Goal: Task Accomplishment & Management: Manage account settings

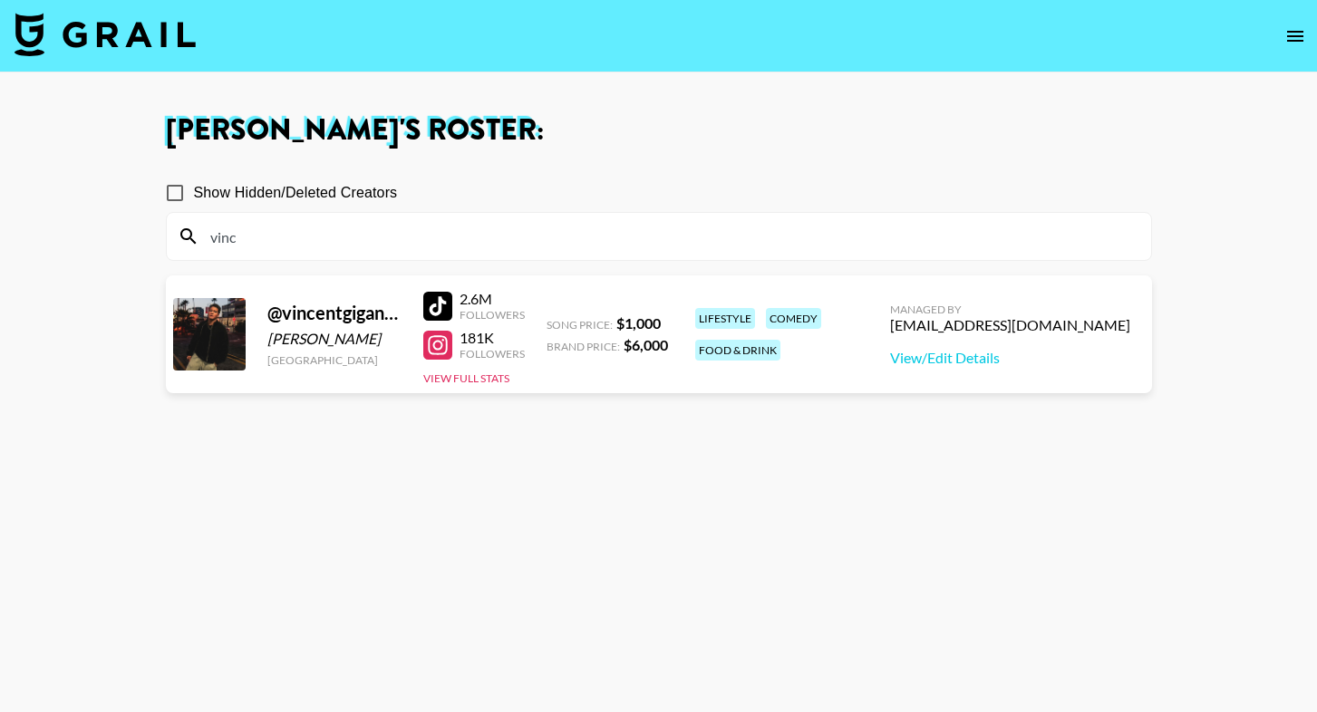
scroll to position [93, 0]
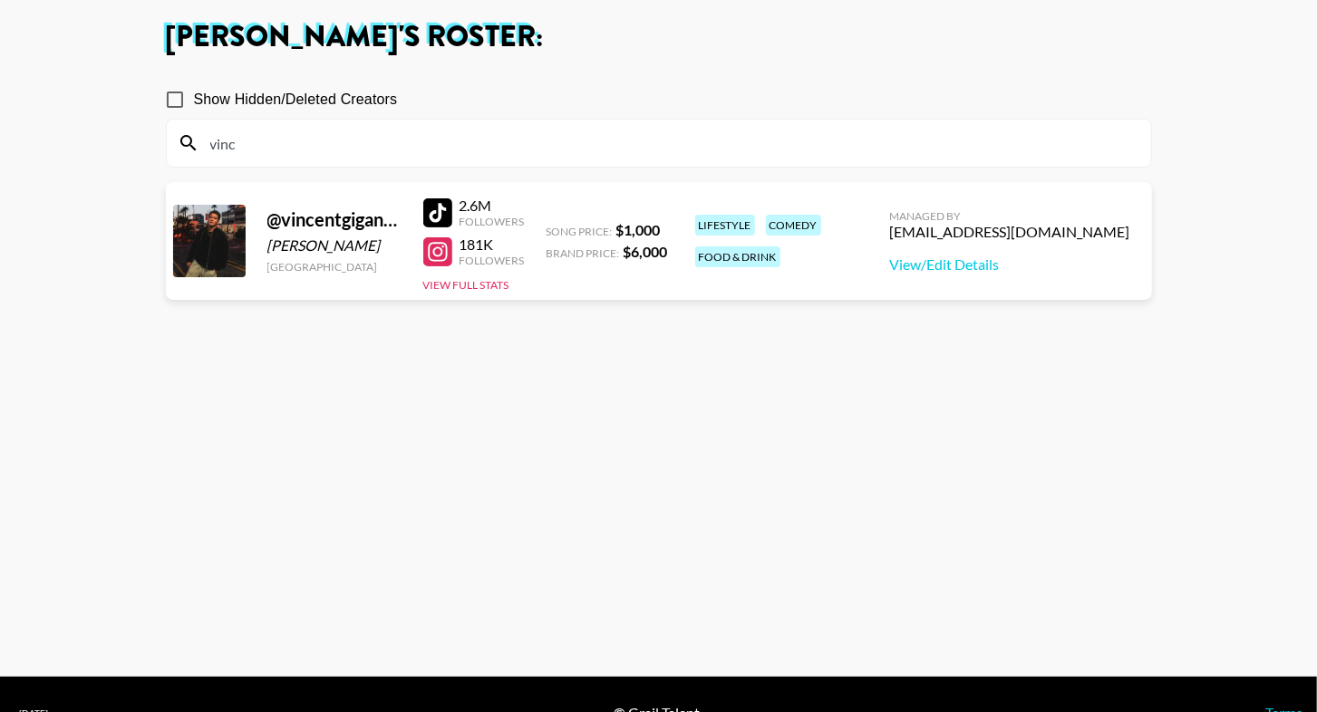
click at [336, 146] on input "vinc" at bounding box center [669, 143] width 941 height 29
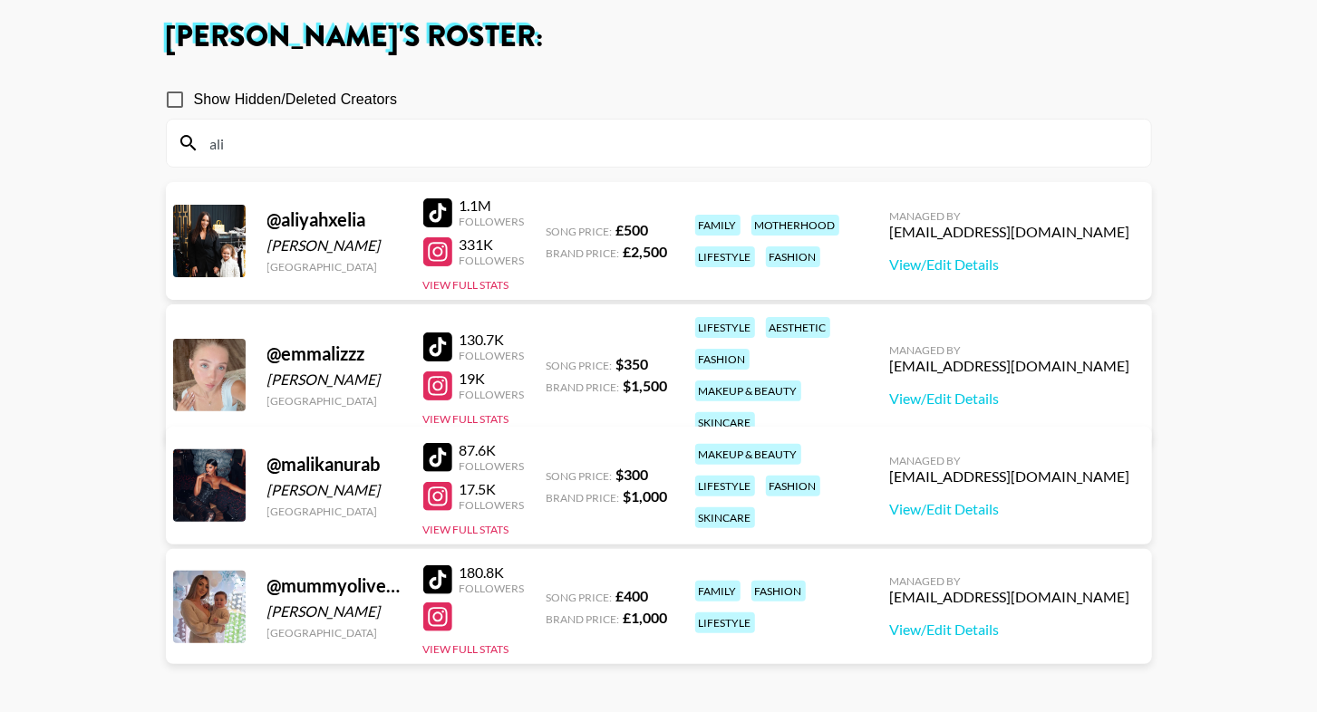
click at [444, 216] on div at bounding box center [437, 212] width 29 height 29
click at [400, 152] on input "ali" at bounding box center [669, 143] width 941 height 29
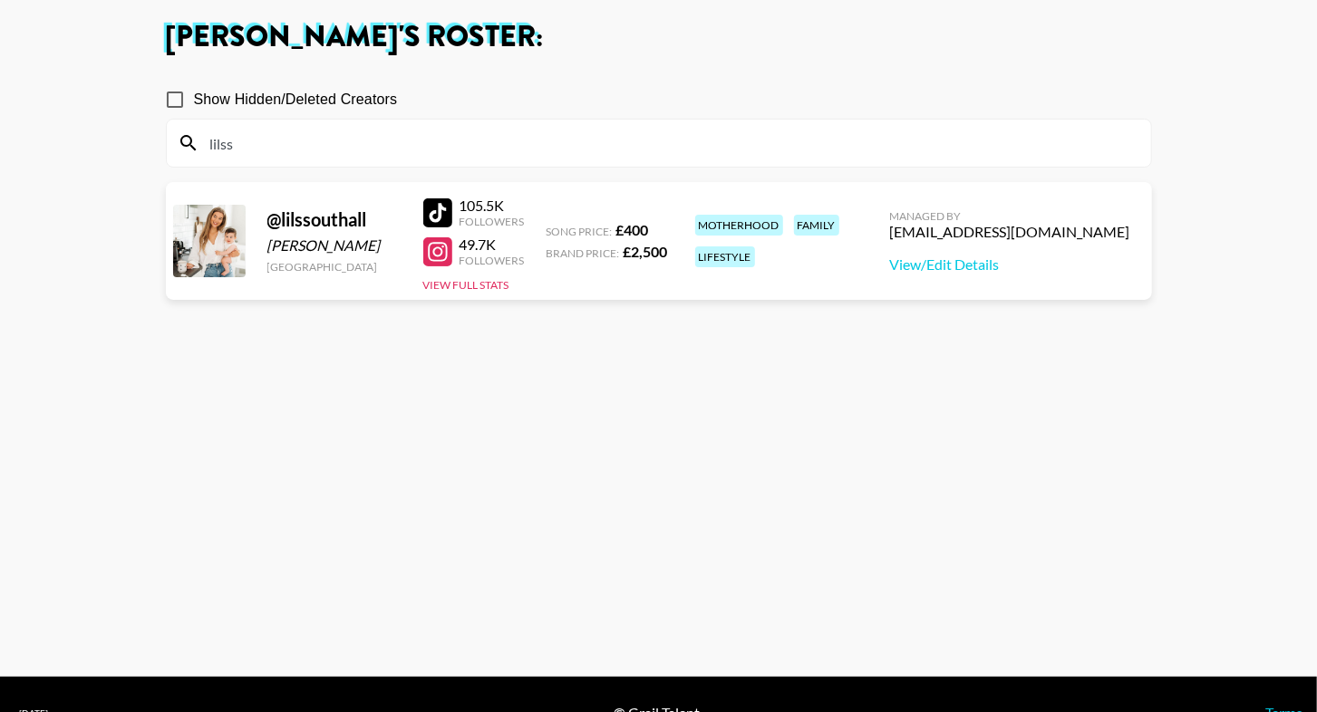
click at [450, 214] on div at bounding box center [437, 212] width 29 height 29
click at [304, 139] on input "lilss" at bounding box center [669, 143] width 941 height 29
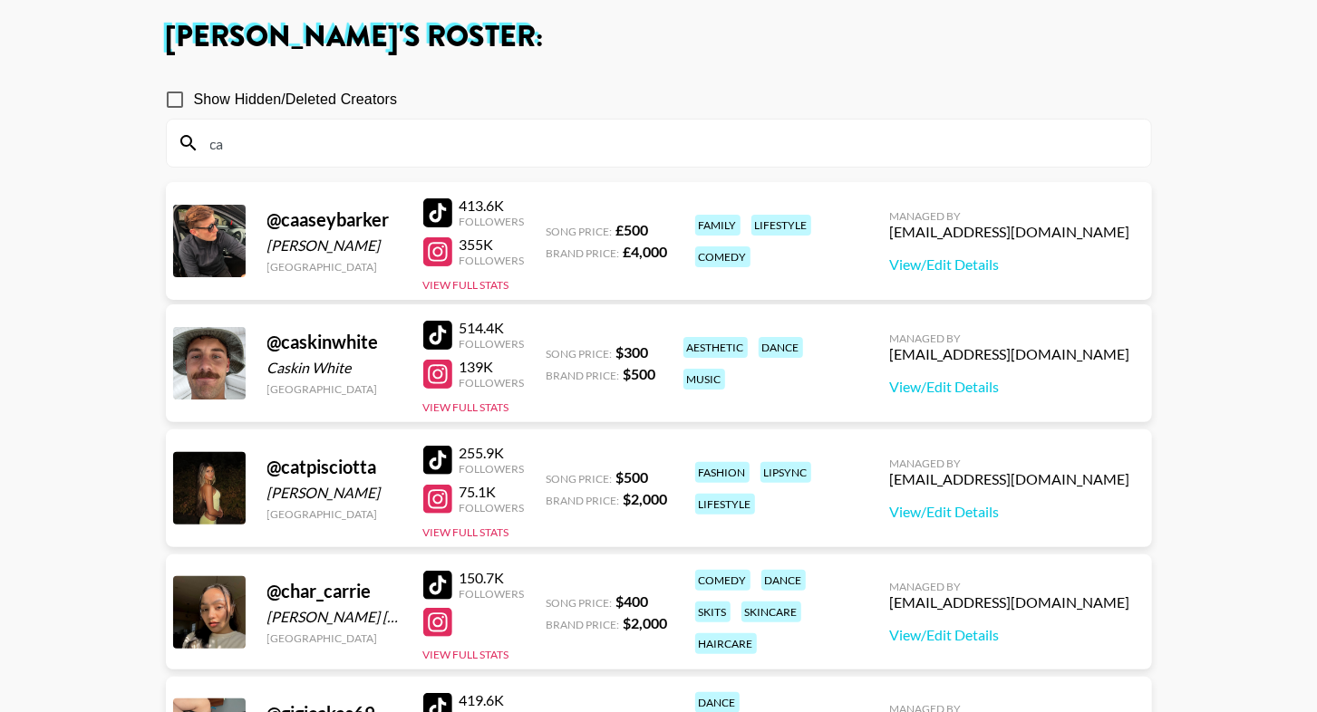
type input "c"
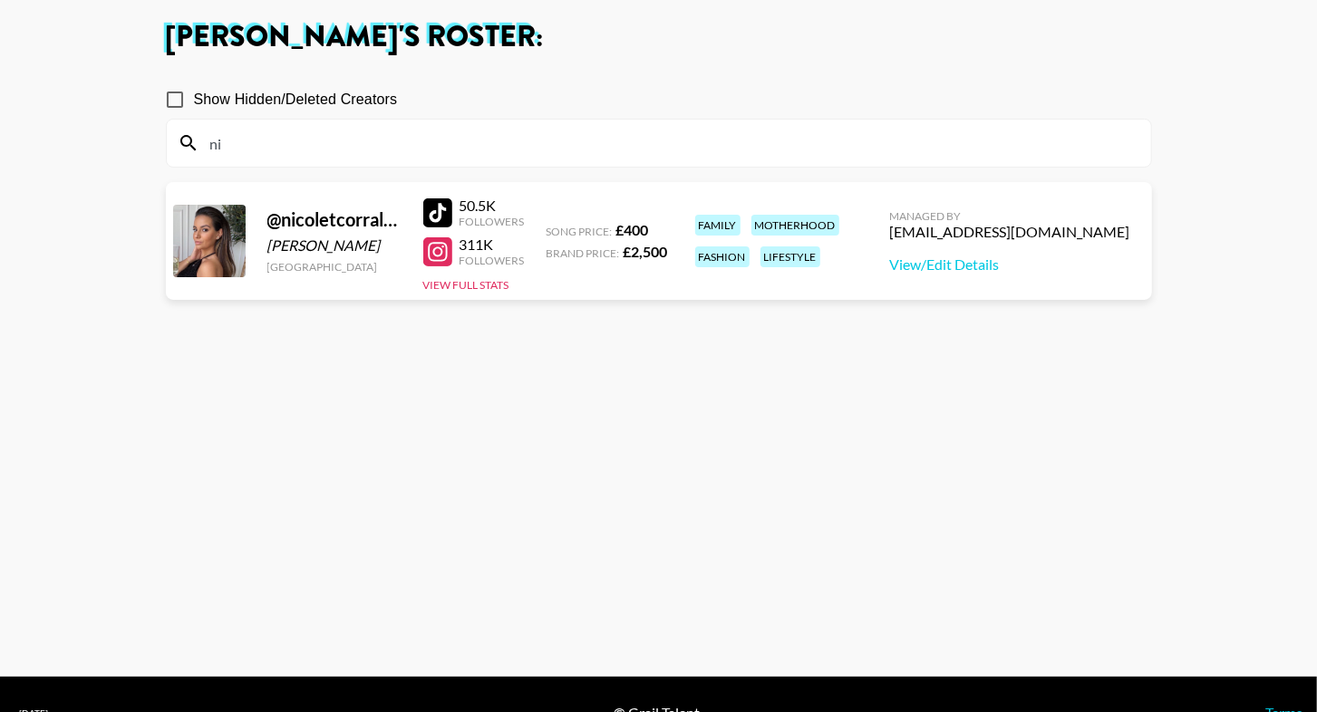
type input "n"
click at [435, 201] on div at bounding box center [437, 212] width 29 height 29
drag, startPoint x: 432, startPoint y: 256, endPoint x: 271, endPoint y: 4, distance: 299.9
click at [0, 0] on main "[PERSON_NAME] 's Roster: Show Hidden/Deleted Creators caa @ caaseybarker [PERSO…" at bounding box center [658, 328] width 1317 height 698
click at [339, 167] on section "Show Hidden/Deleted Creators caa @ caaseybarker [PERSON_NAME] [GEOGRAPHIC_DATA]…" at bounding box center [659, 349] width 986 height 567
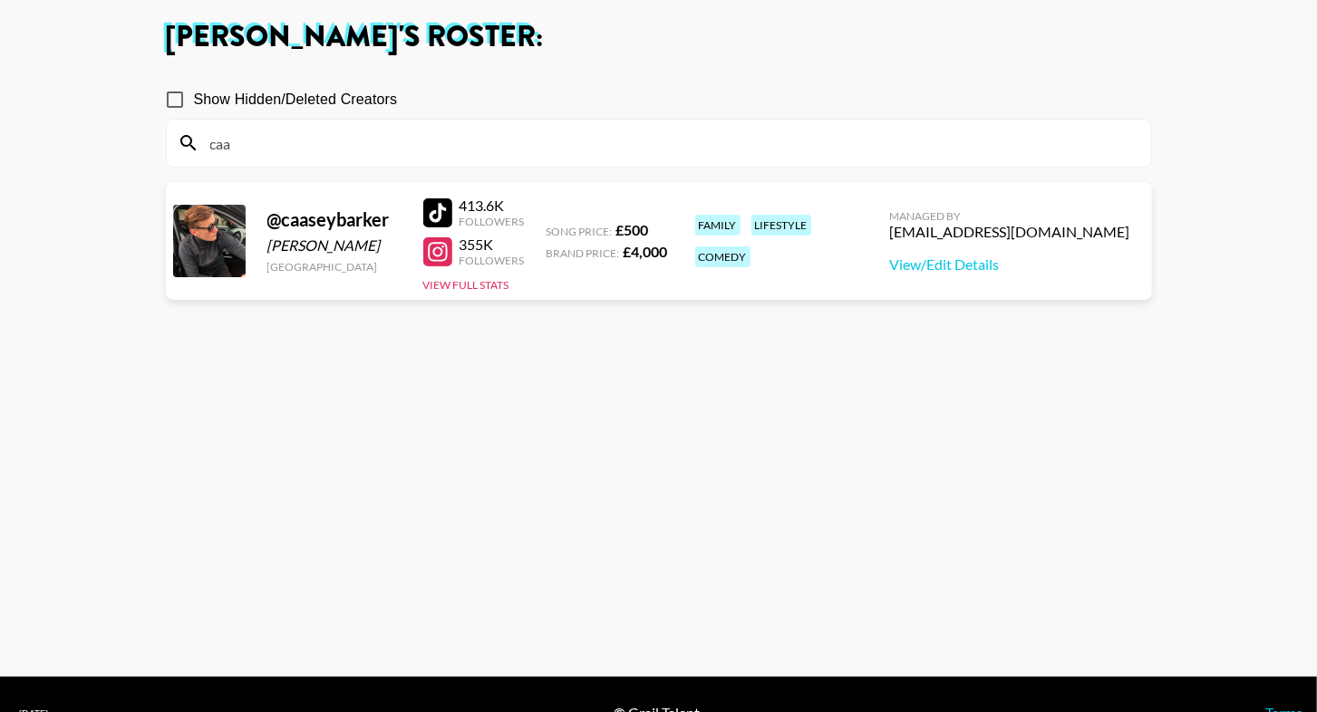
click at [342, 152] on input "caa" at bounding box center [669, 143] width 941 height 29
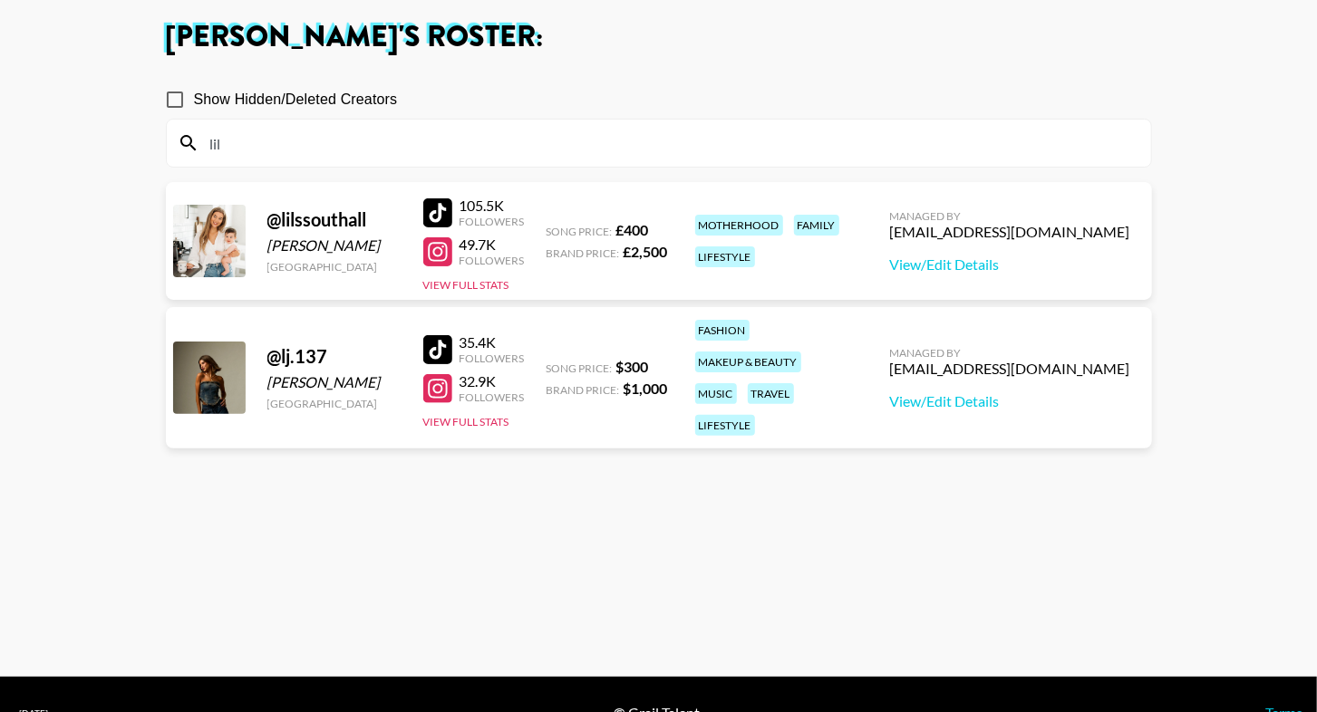
type input "lil"
click at [445, 212] on div at bounding box center [437, 212] width 29 height 29
click at [314, 146] on input "lil" at bounding box center [669, 143] width 941 height 29
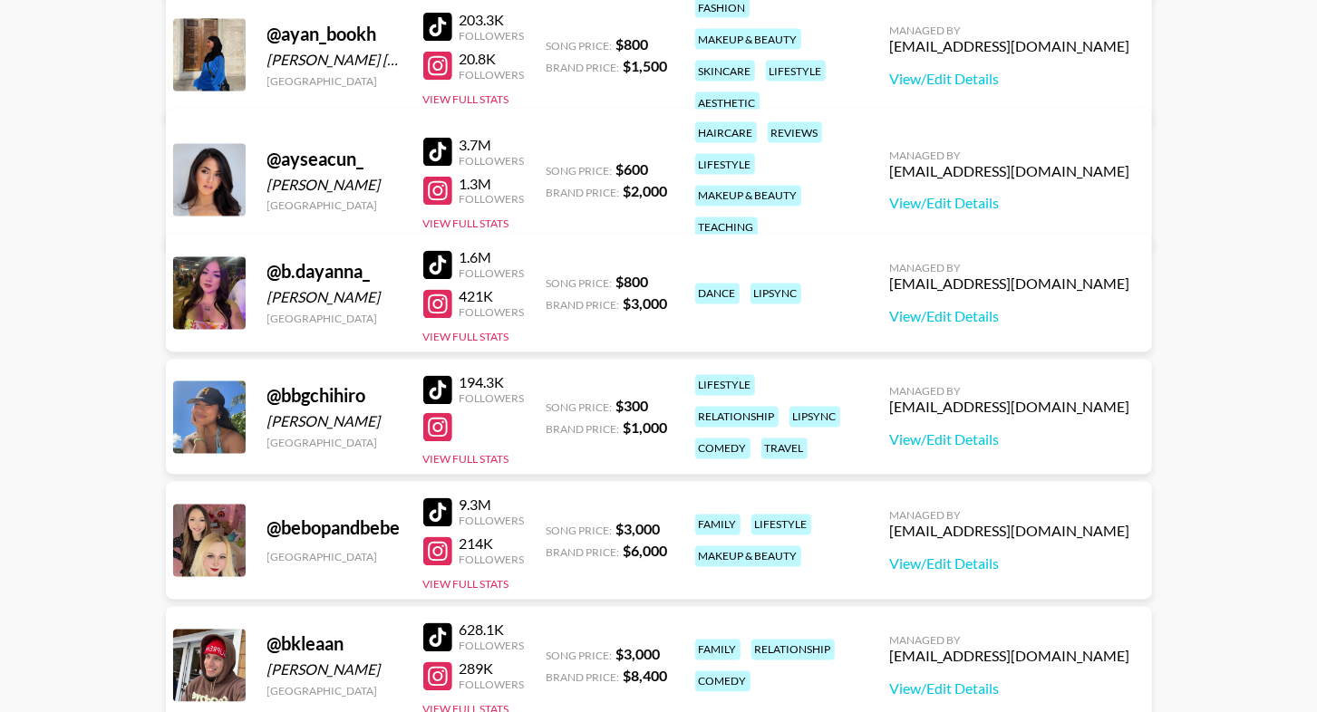
scroll to position [1826, 0]
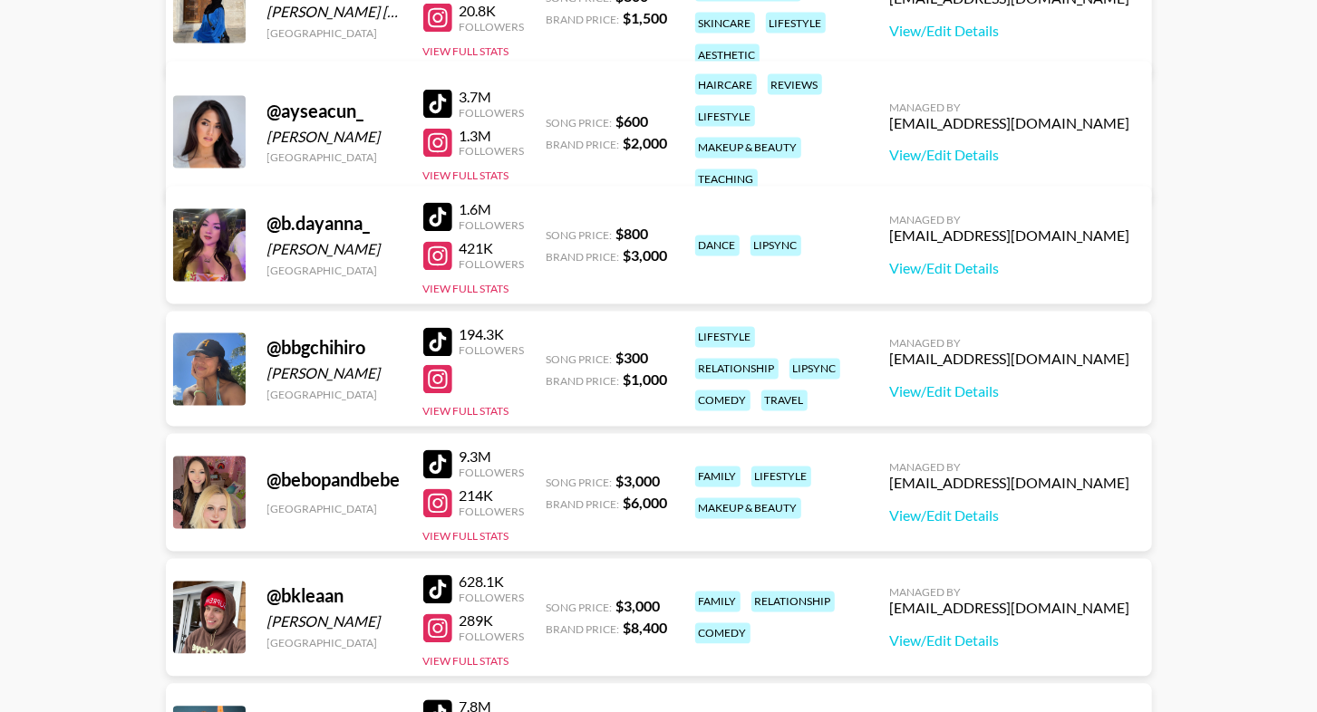
click at [439, 220] on div at bounding box center [437, 217] width 29 height 29
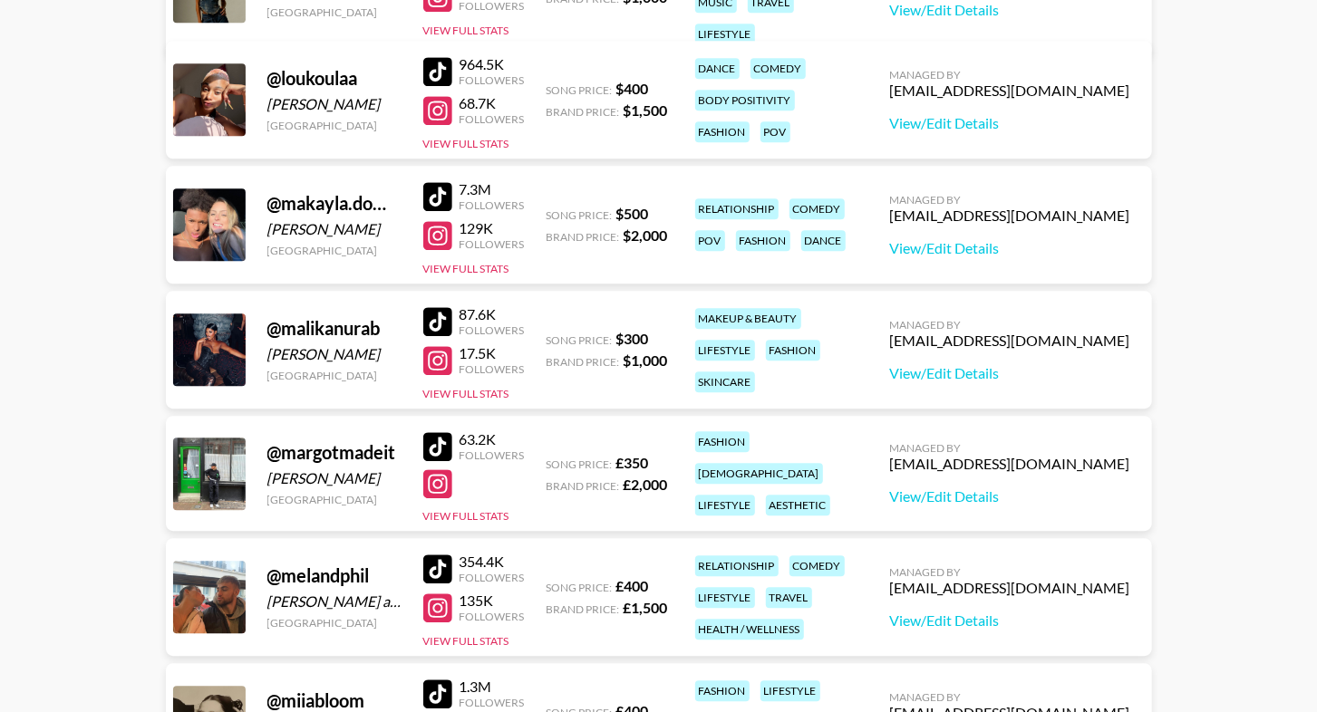
scroll to position [6553, 0]
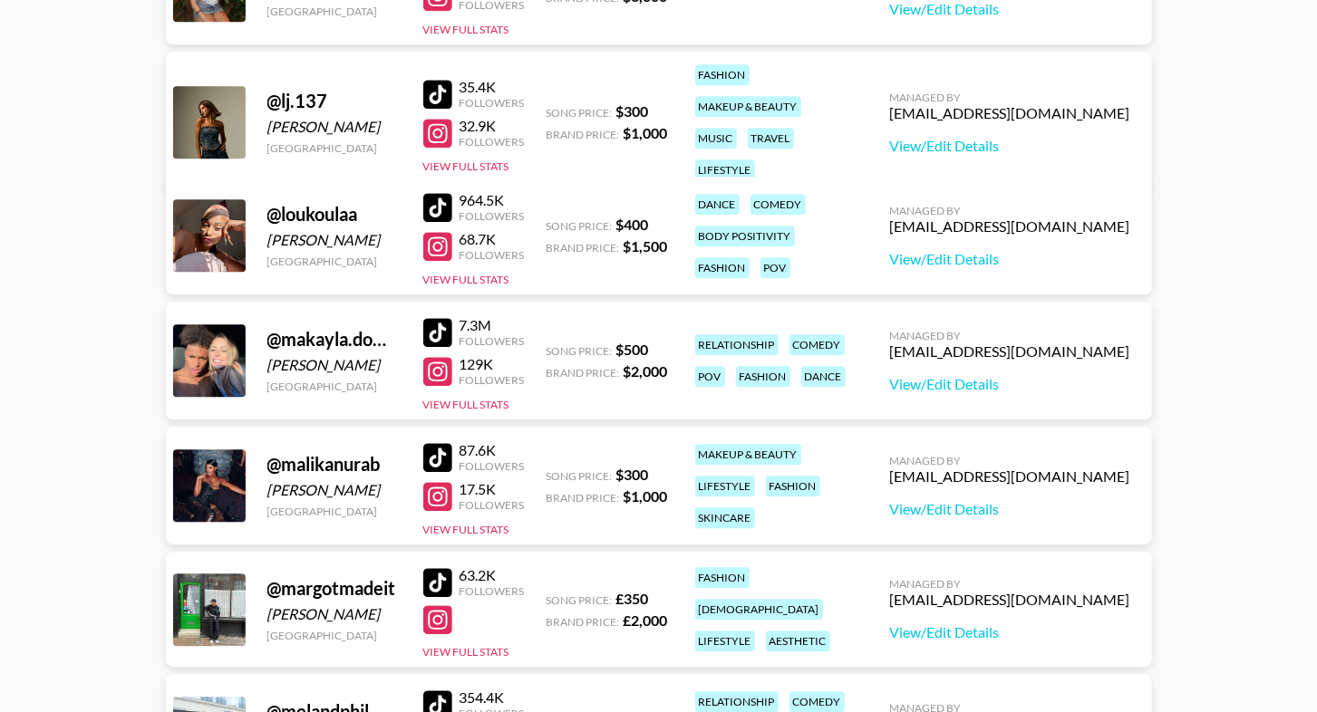
click at [438, 87] on div at bounding box center [437, 94] width 29 height 29
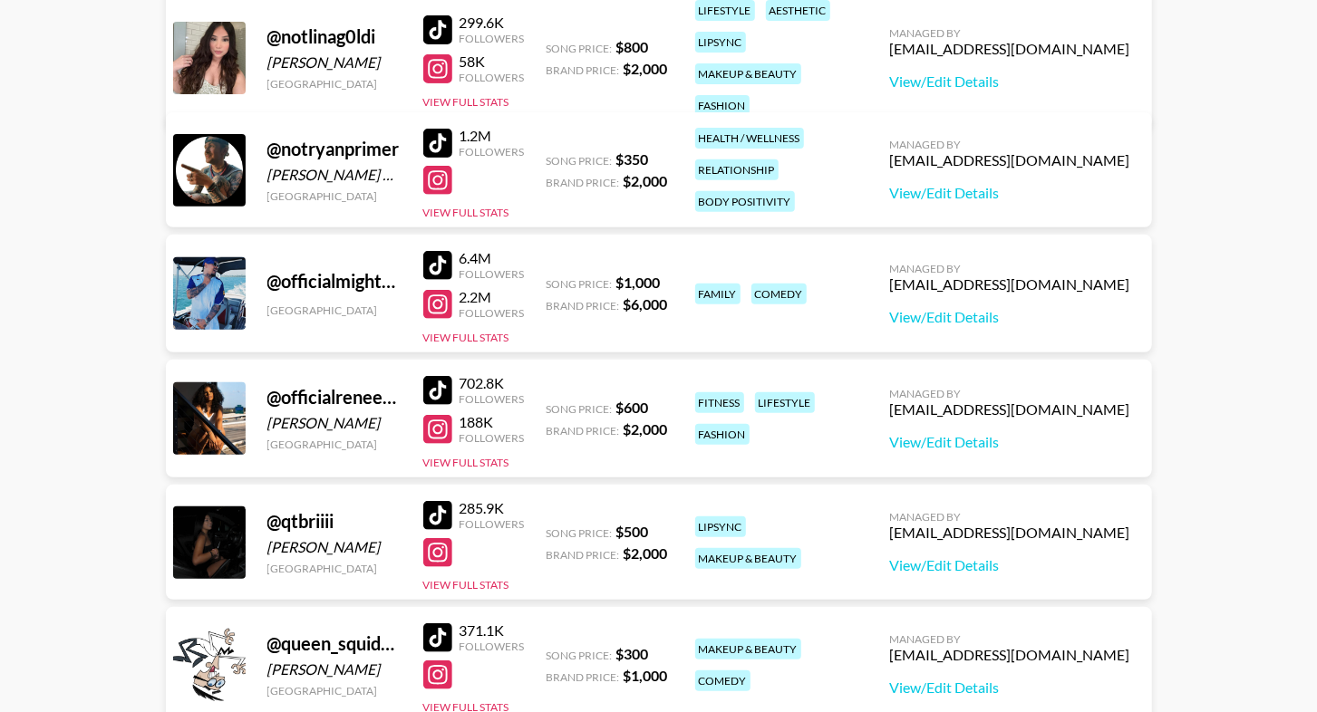
scroll to position [8436, 0]
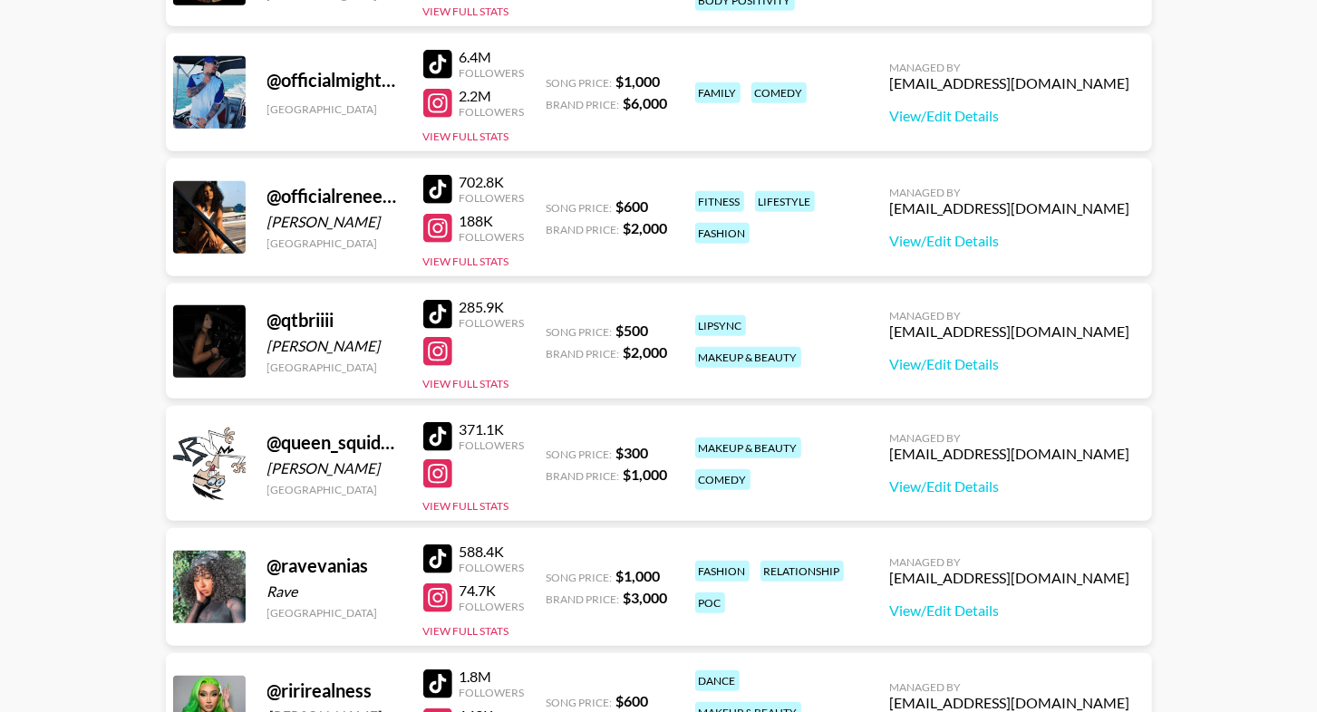
click at [427, 310] on div at bounding box center [437, 314] width 29 height 29
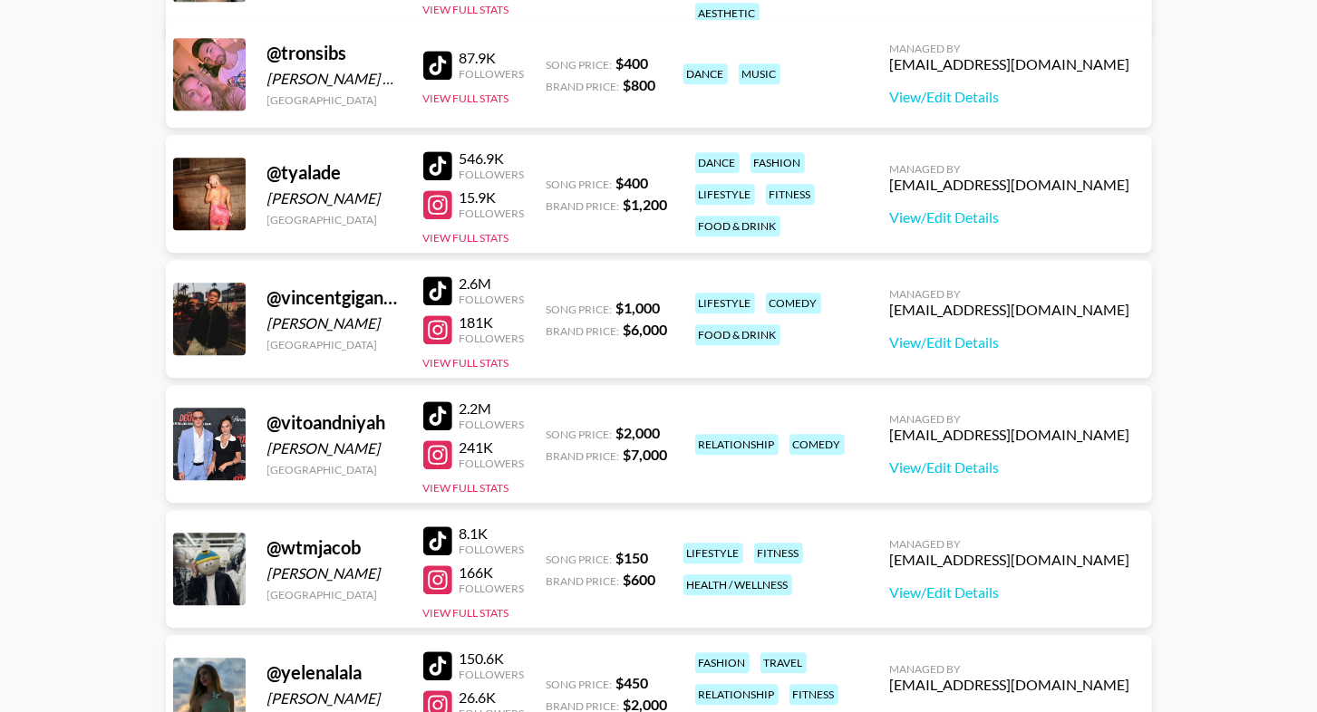
scroll to position [10479, 0]
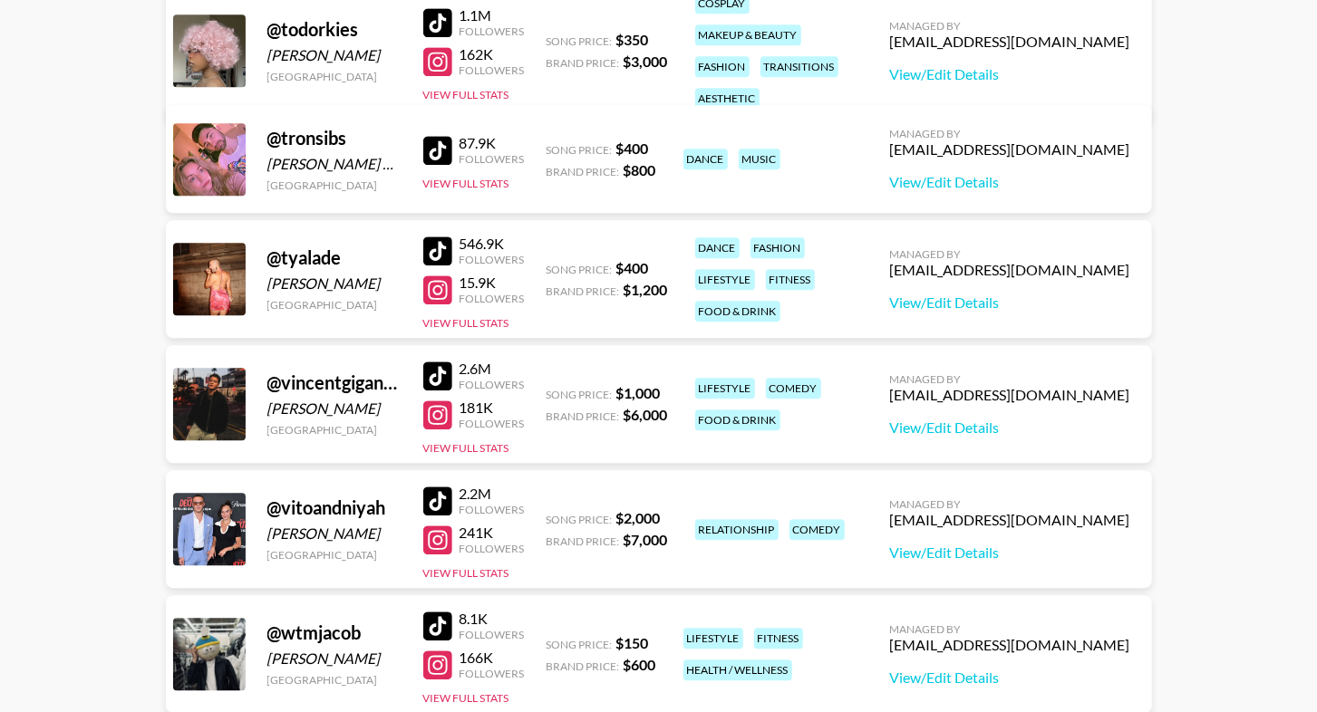
click at [439, 406] on div at bounding box center [437, 414] width 29 height 29
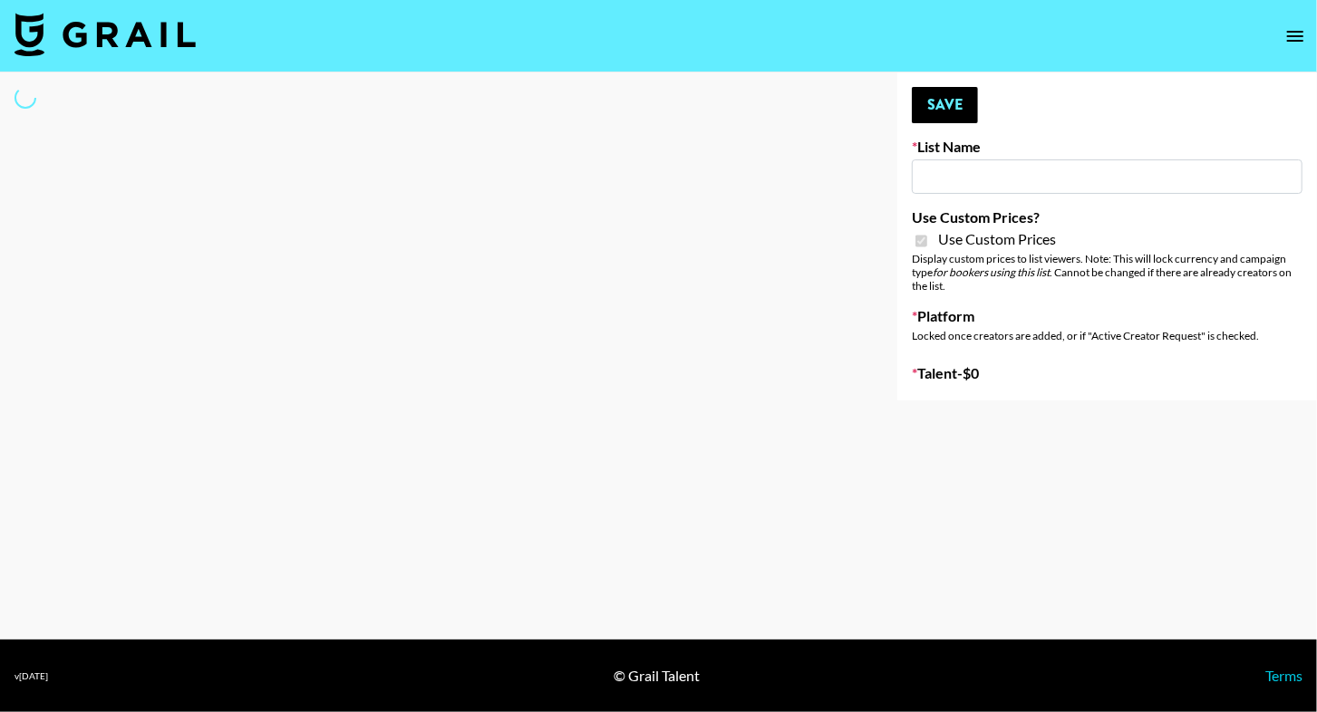
type input "Earth Cure ([DATE])"
checkbox input "true"
select select "Brand"
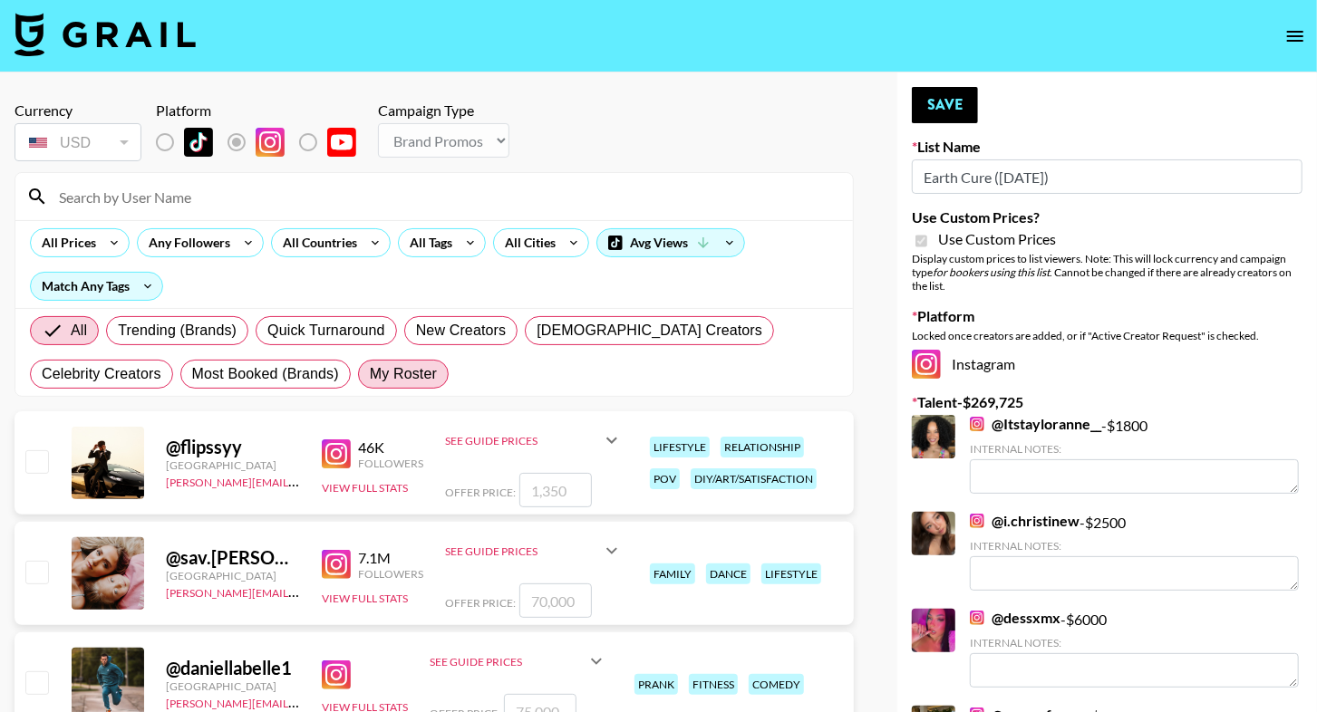
click at [370, 370] on span "My Roster" at bounding box center [403, 374] width 67 height 22
click at [370, 374] on input "My Roster" at bounding box center [370, 374] width 0 height 0
radio input "true"
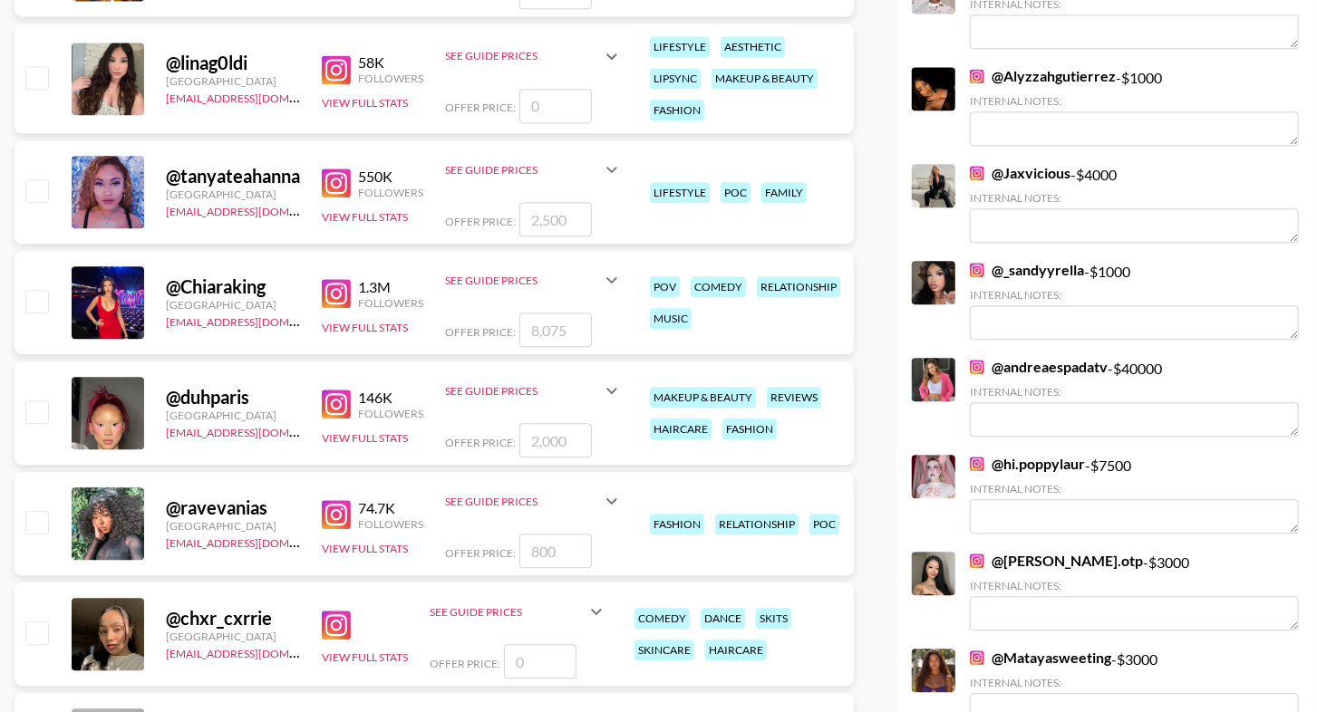
scroll to position [2552, 0]
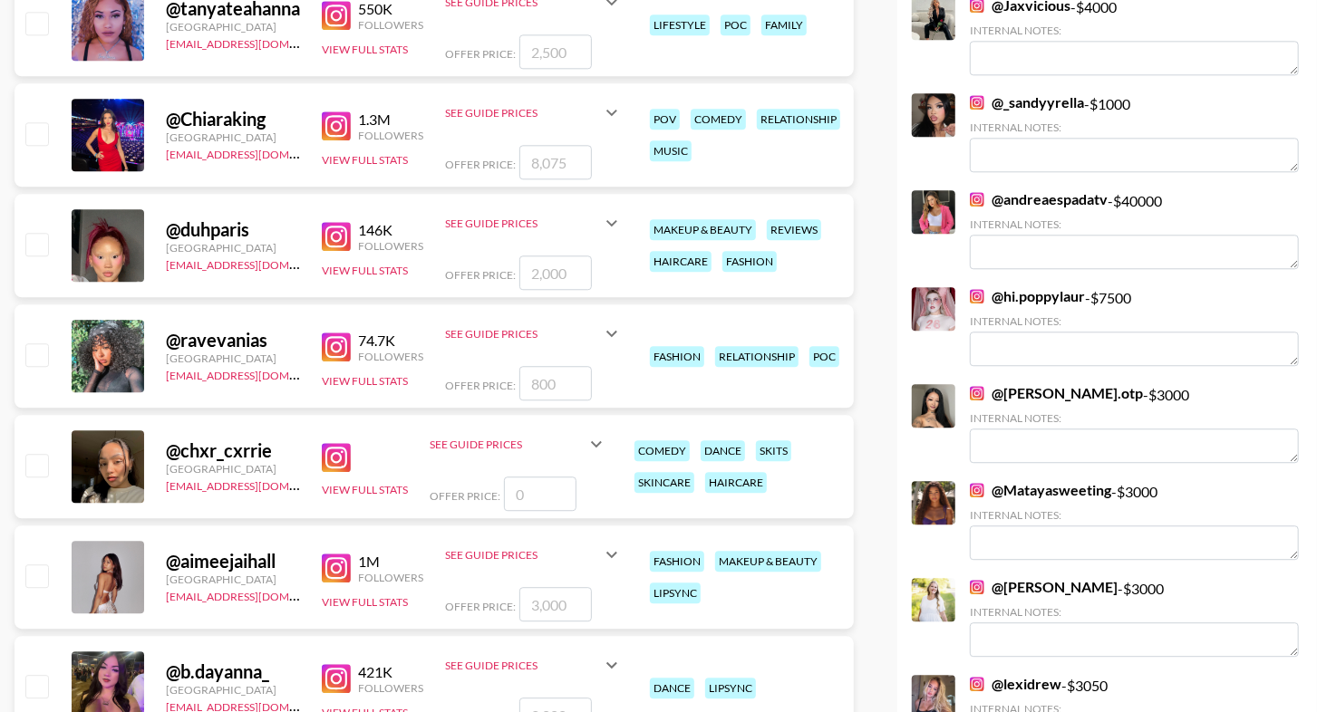
click at [42, 250] on input "checkbox" at bounding box center [36, 244] width 22 height 22
checkbox input "true"
type input "2000"
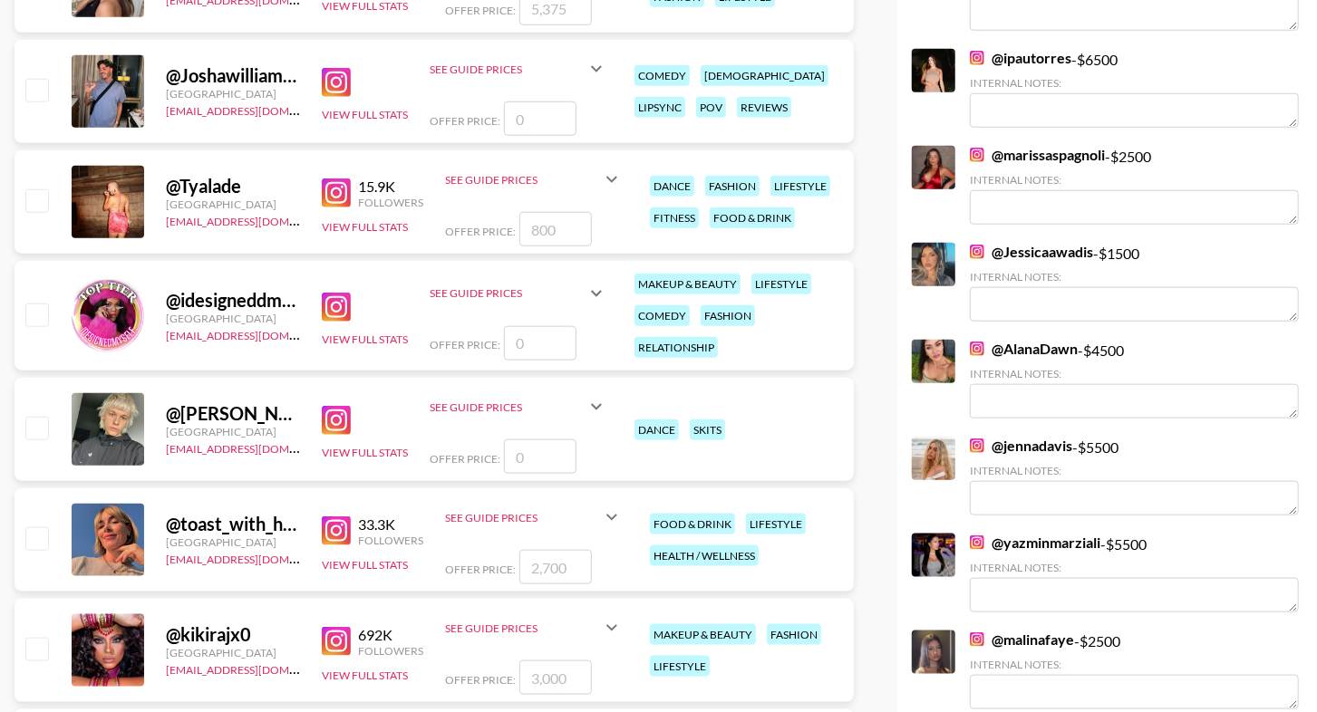
scroll to position [5247, 0]
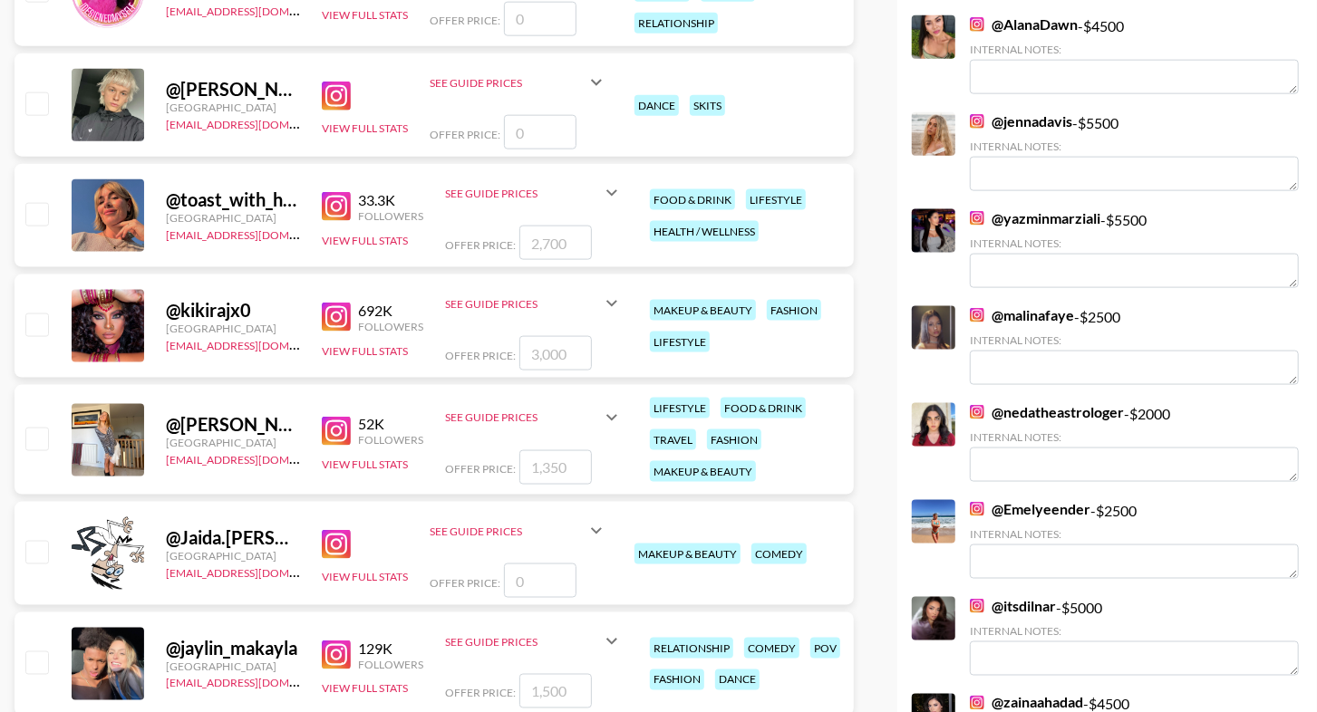
click at [35, 311] on div at bounding box center [36, 326] width 28 height 31
click at [39, 316] on input "checkbox" at bounding box center [36, 325] width 22 height 22
checkbox input "true"
type input "3000"
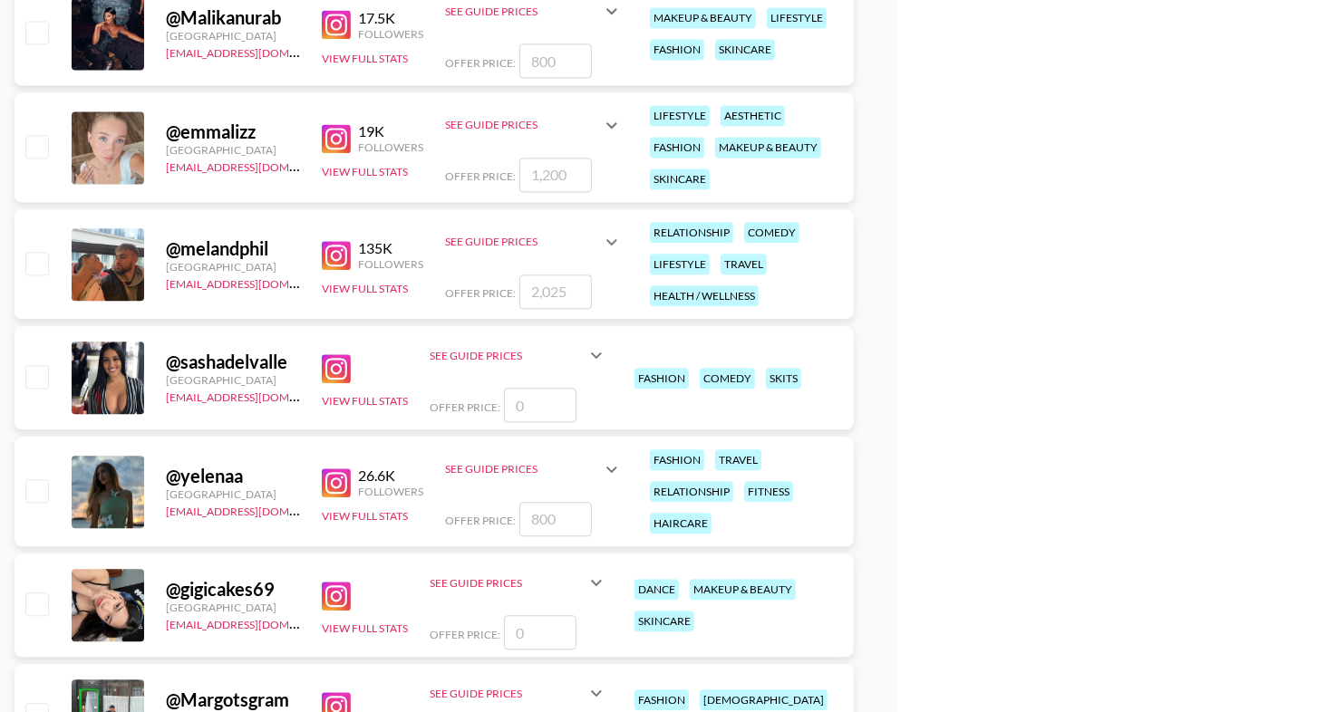
scroll to position [6091, 0]
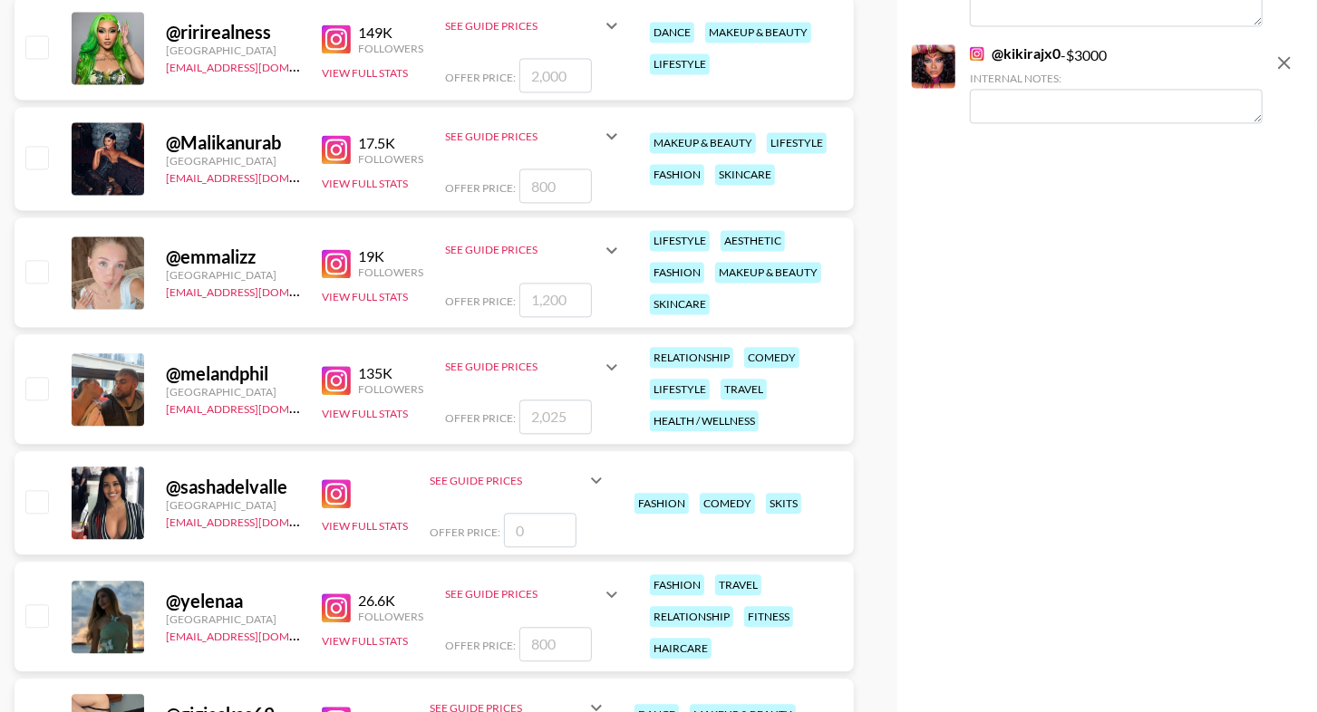
click at [37, 149] on input "checkbox" at bounding box center [36, 157] width 22 height 22
checkbox input "true"
type input "800"
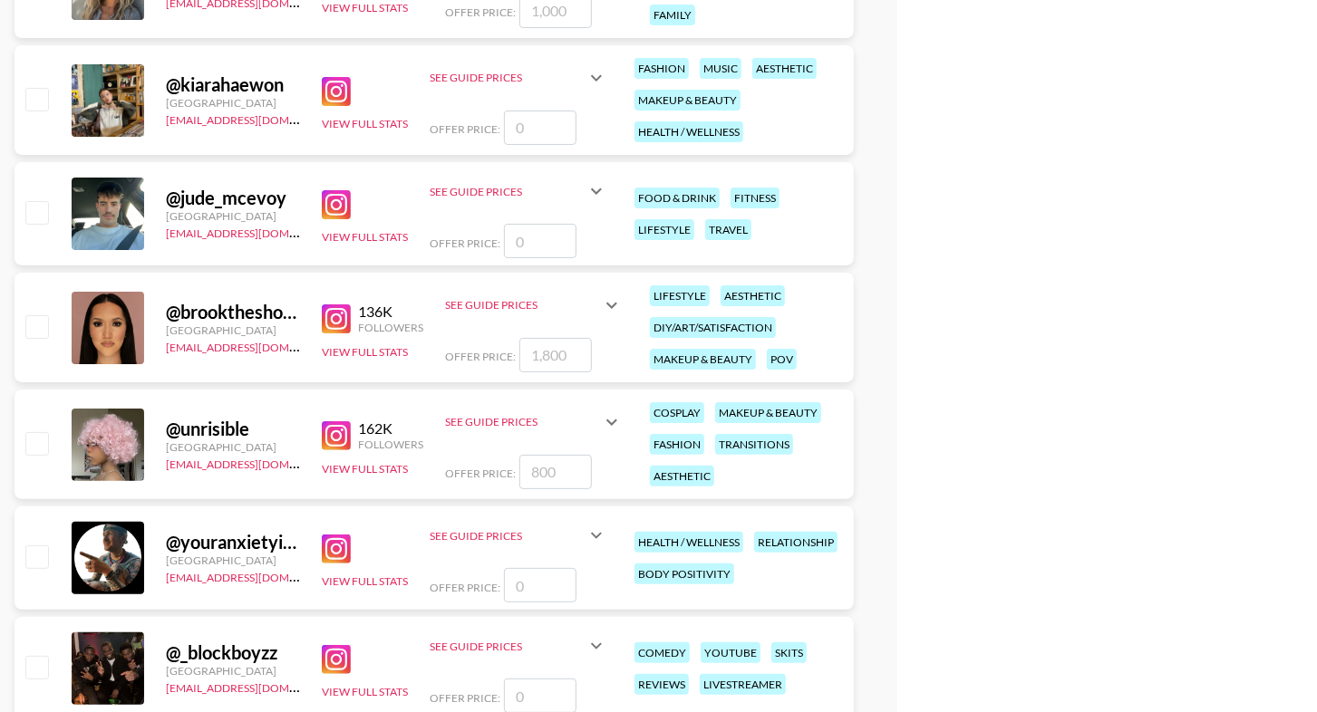
scroll to position [8080, 0]
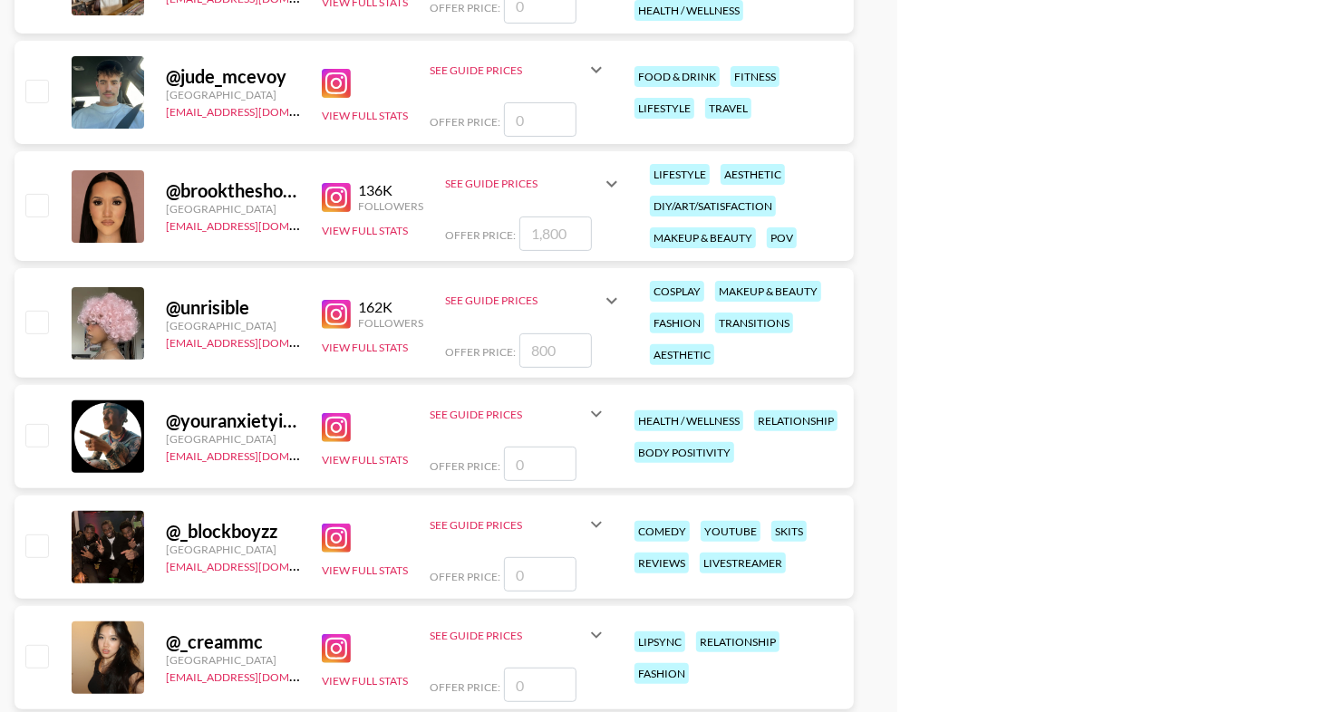
click at [329, 194] on img at bounding box center [336, 197] width 29 height 29
click at [35, 201] on input "checkbox" at bounding box center [36, 205] width 22 height 22
checkbox input "true"
type input "1800"
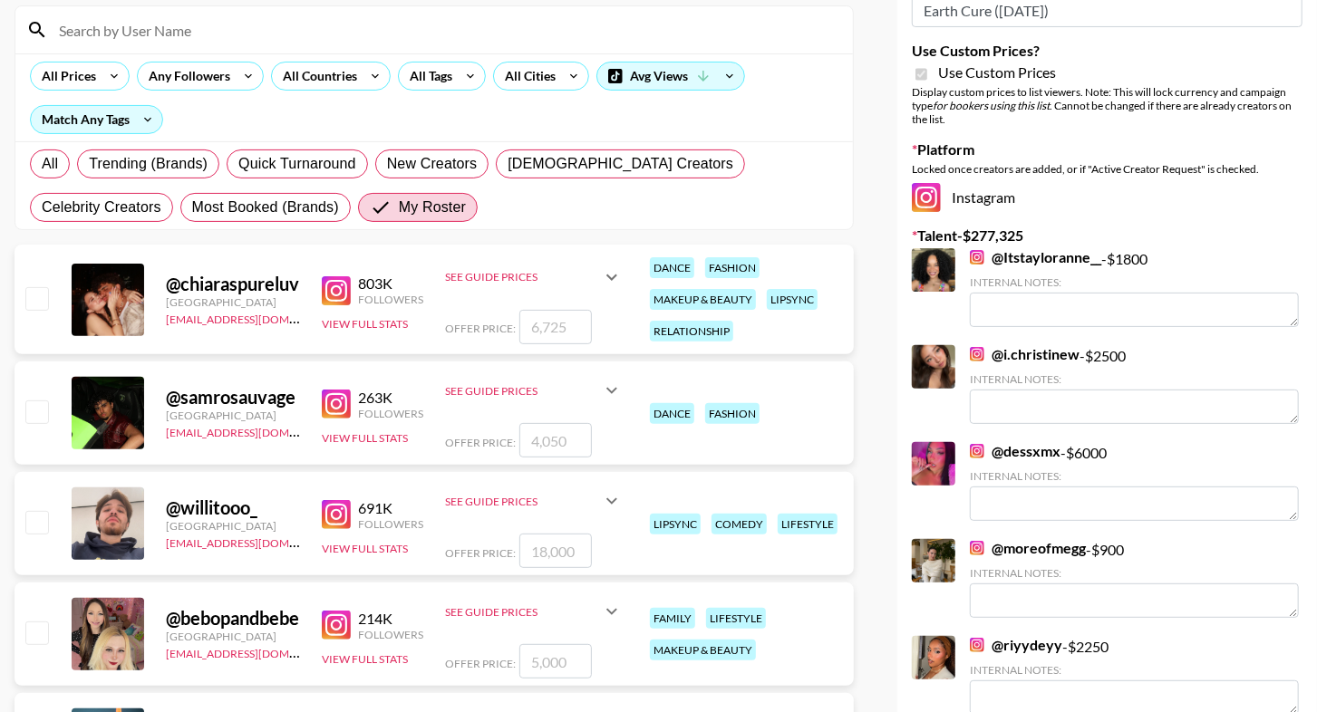
scroll to position [0, 0]
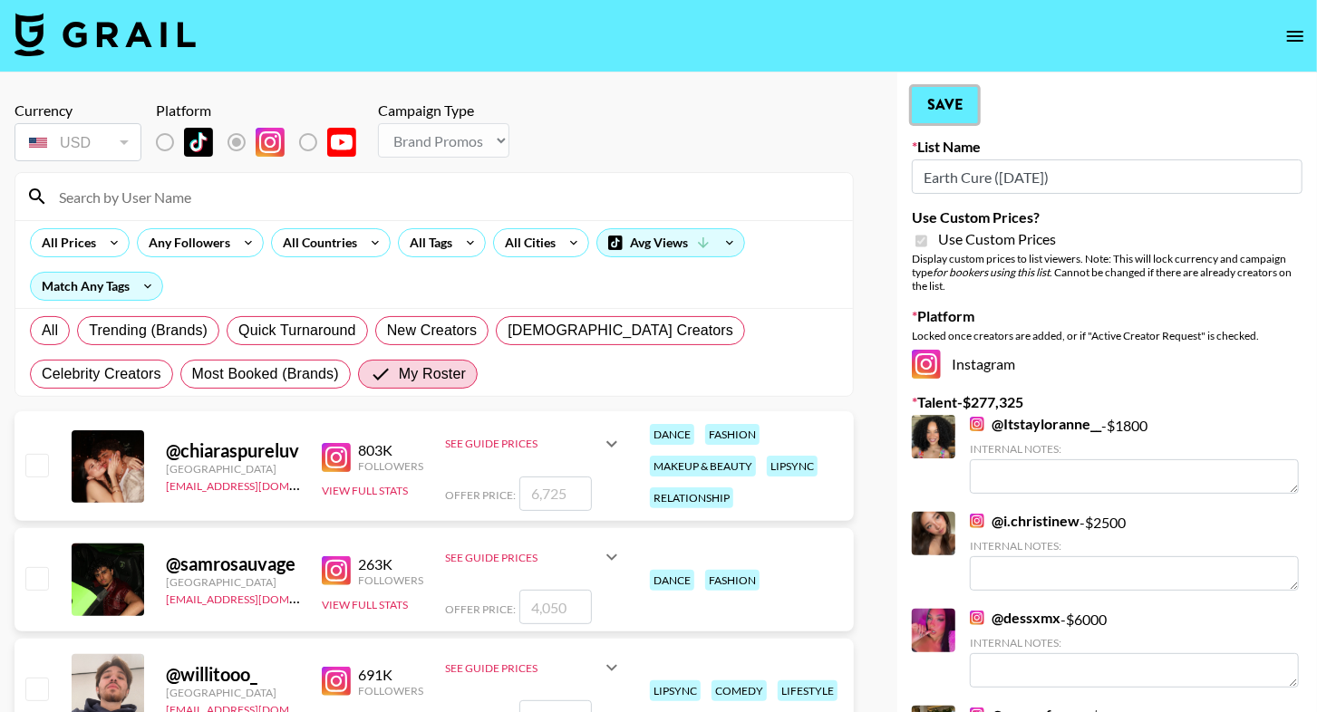
click at [939, 106] on button "Save" at bounding box center [945, 105] width 66 height 36
